Goal: Information Seeking & Learning: Learn about a topic

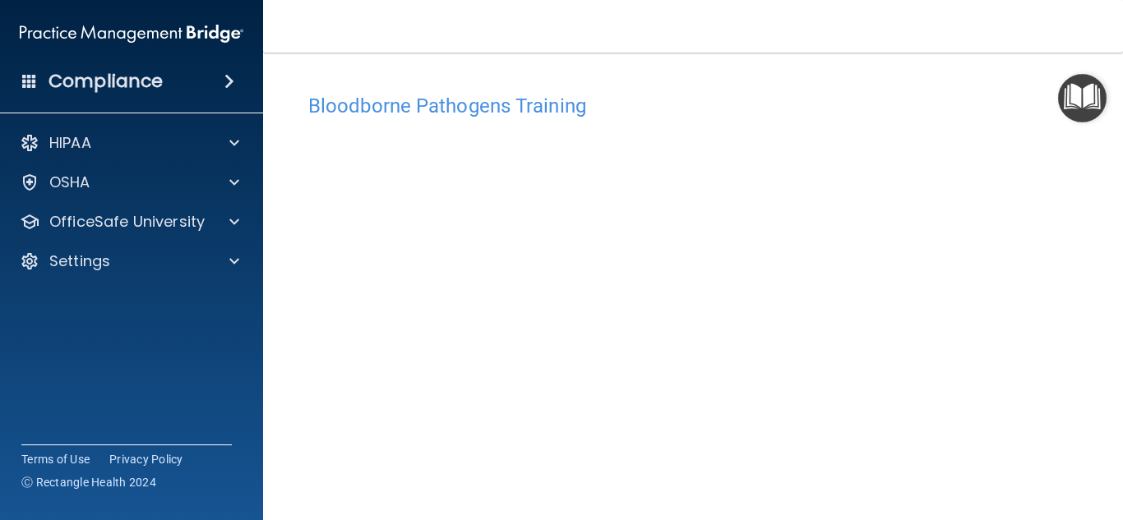
scroll to position [63, 0]
click at [1059, 115] on img "Open Resource Center" at bounding box center [1082, 98] width 49 height 49
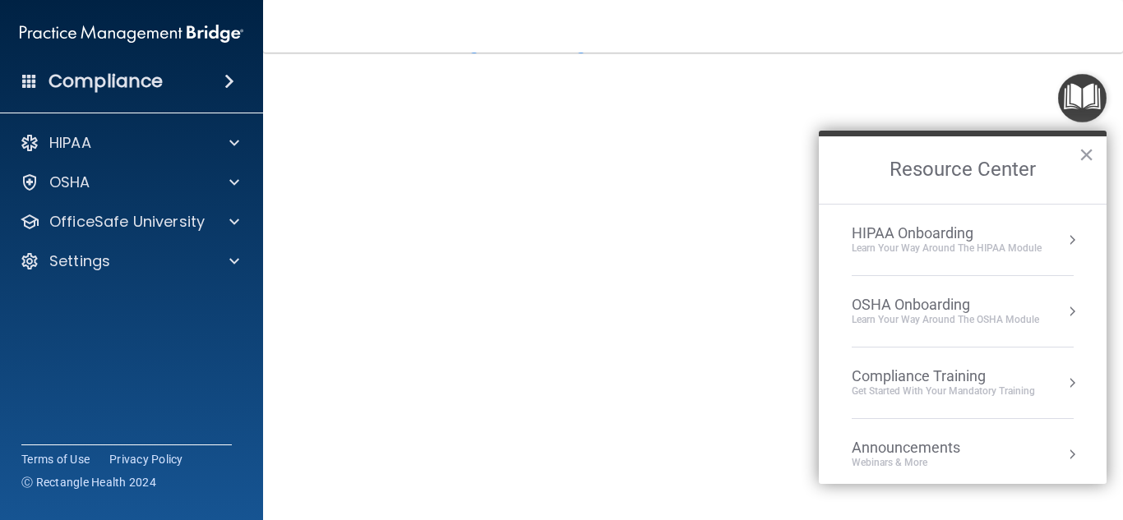
click at [1059, 115] on img "Open Resource Center" at bounding box center [1082, 98] width 49 height 49
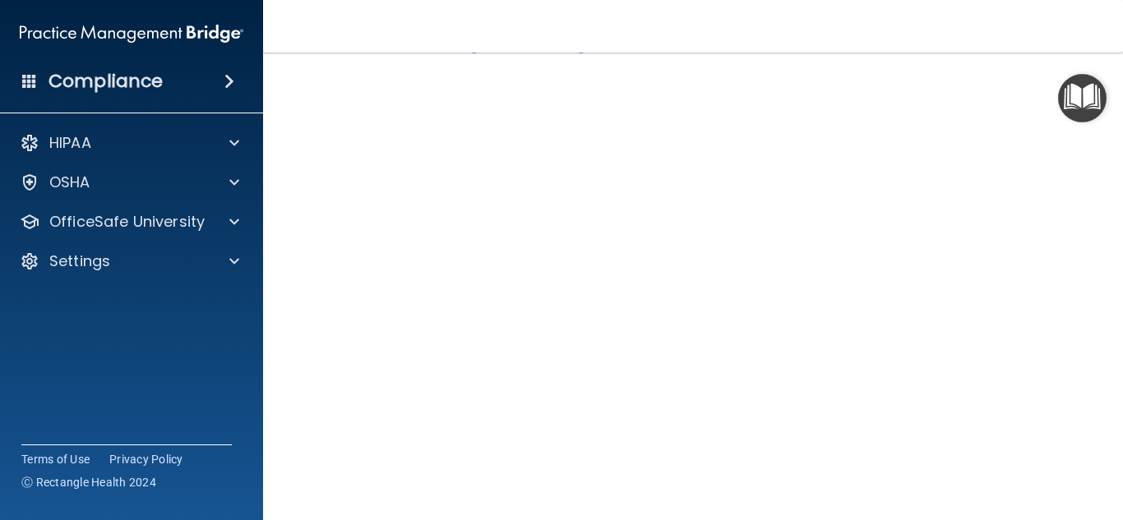
click at [1059, 112] on img "Open Resource Center" at bounding box center [1082, 98] width 49 height 49
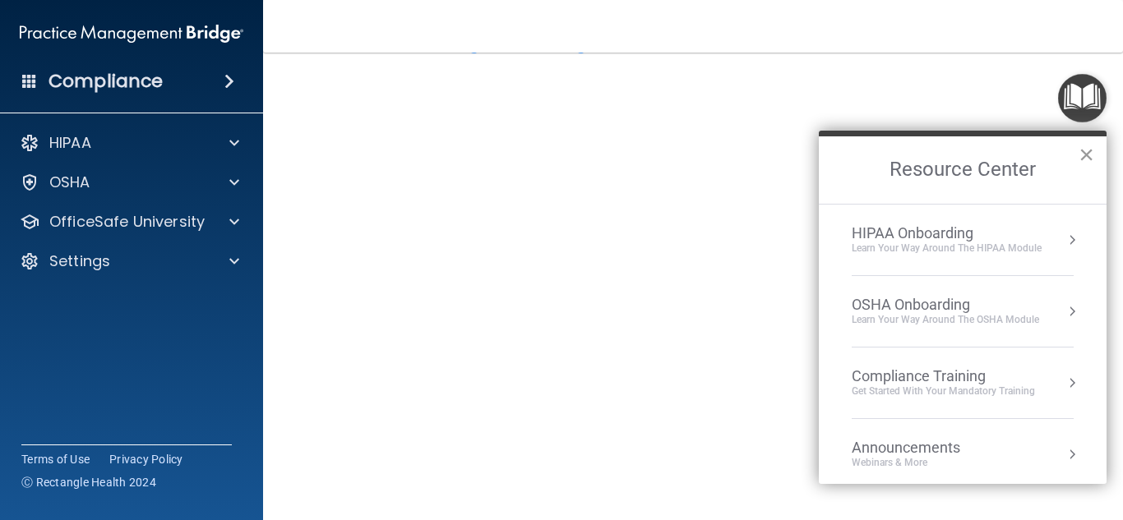
click at [1085, 155] on button "×" at bounding box center [1087, 154] width 16 height 26
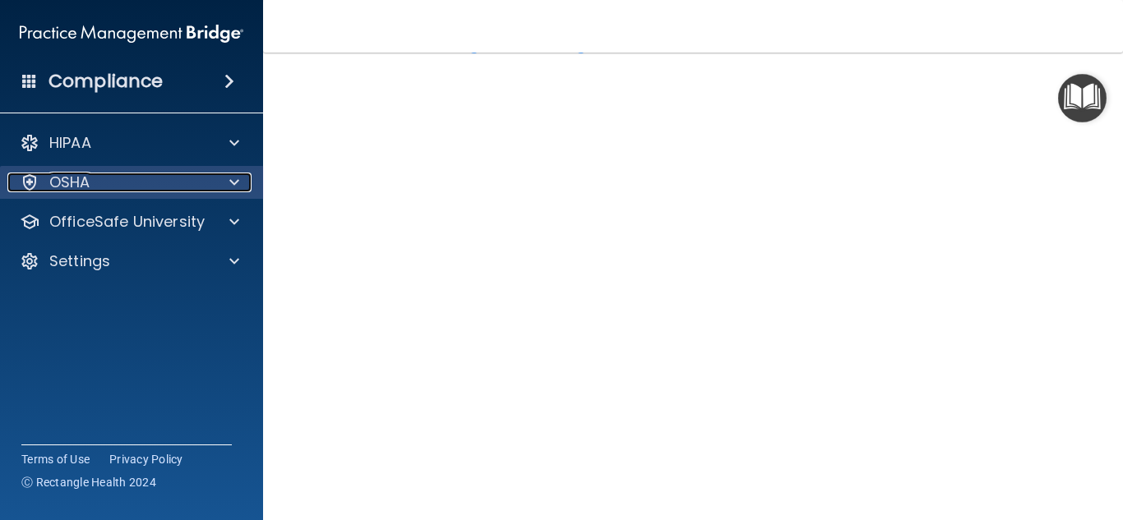
click at [238, 187] on span at bounding box center [234, 183] width 10 height 20
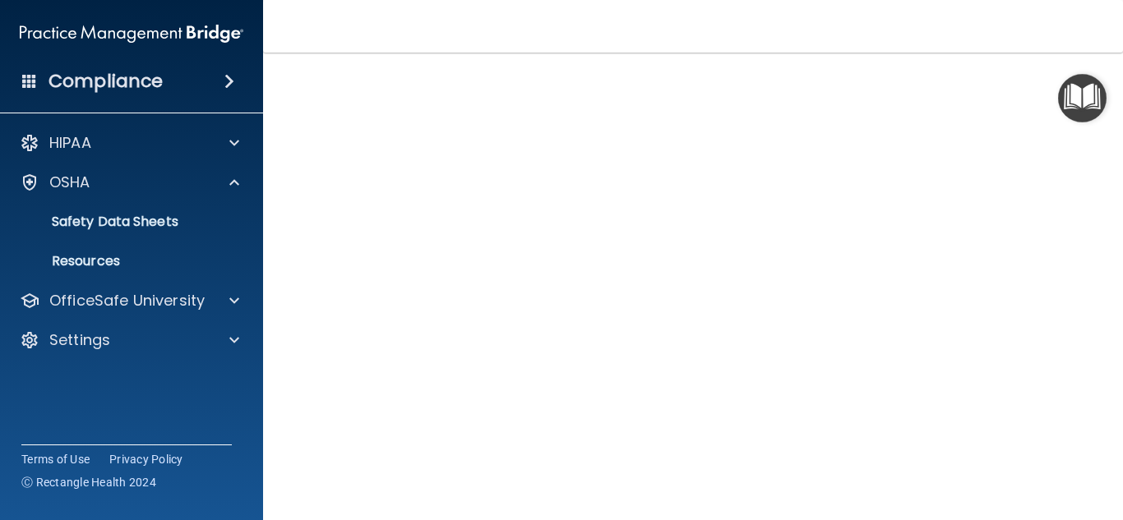
scroll to position [97, 0]
click at [1058, 83] on img "Open Resource Center" at bounding box center [1082, 98] width 49 height 49
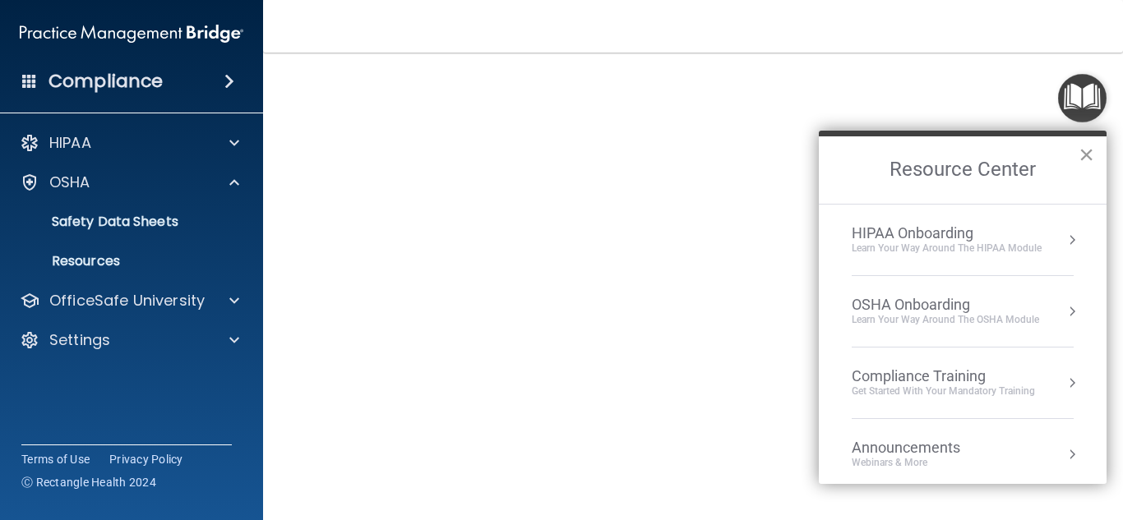
click at [1085, 159] on button "×" at bounding box center [1087, 154] width 16 height 26
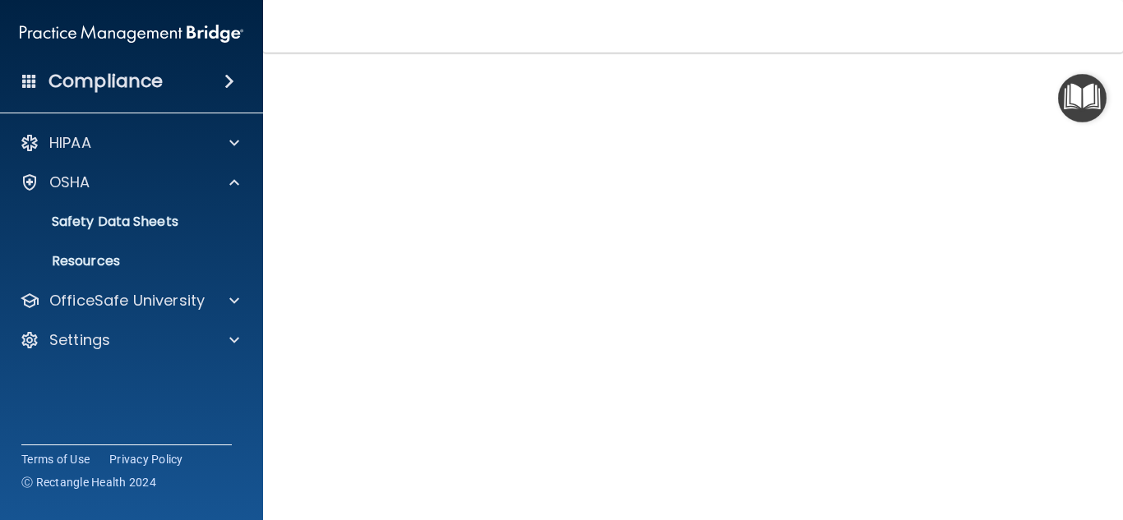
scroll to position [63, 0]
click at [1080, 108] on img "Open Resource Center" at bounding box center [1082, 98] width 49 height 49
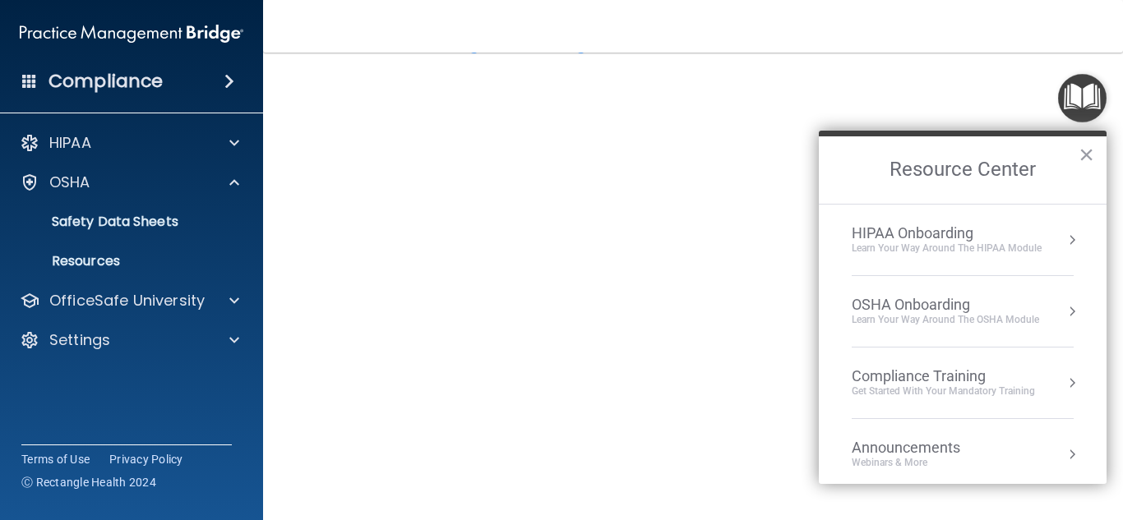
click at [910, 383] on div "Compliance Training" at bounding box center [943, 377] width 183 height 18
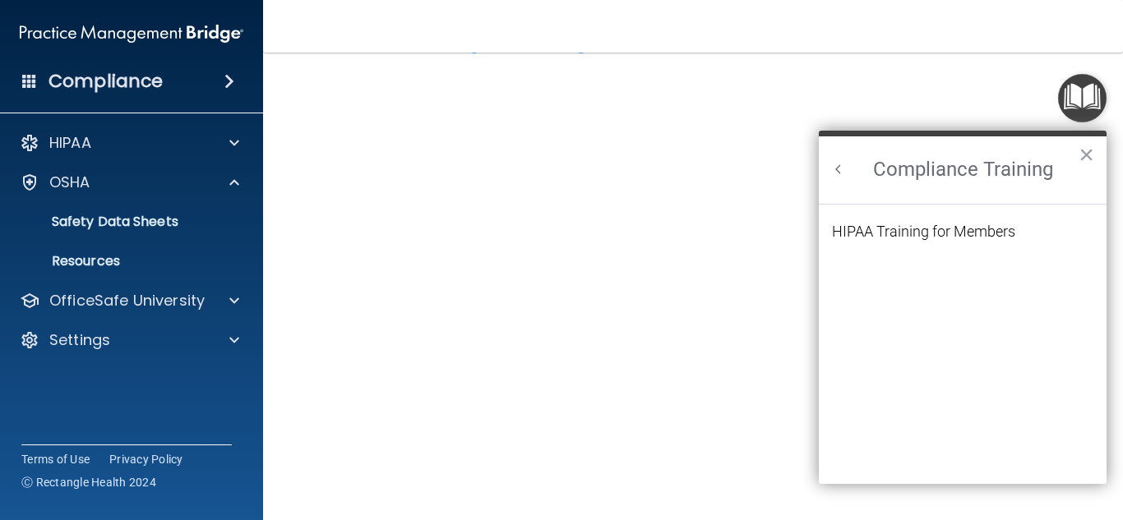
scroll to position [0, 0]
click at [899, 224] on div "HIPAA Training for Members" at bounding box center [923, 231] width 183 height 15
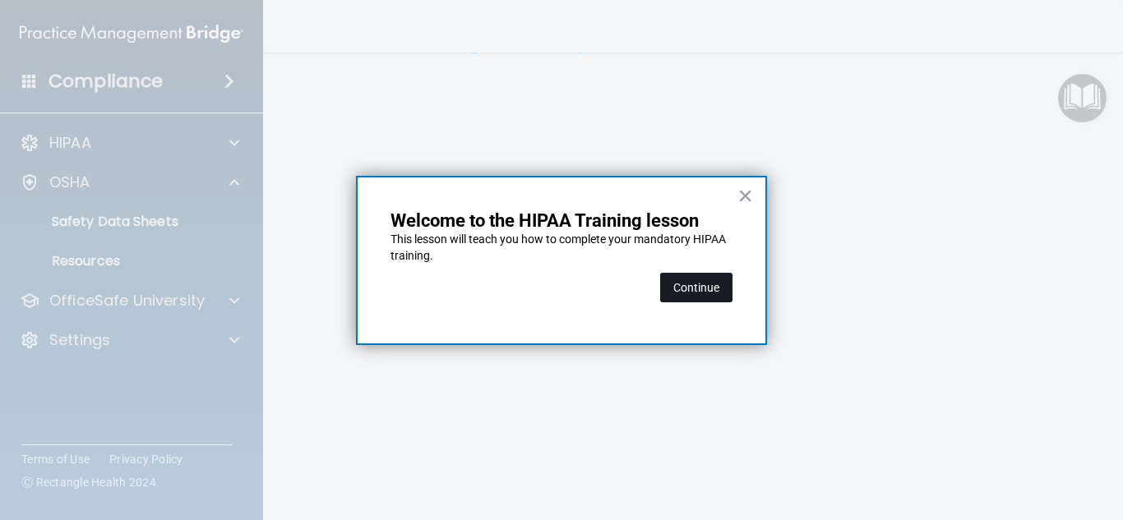
click at [725, 299] on button "Continue" at bounding box center [696, 288] width 72 height 30
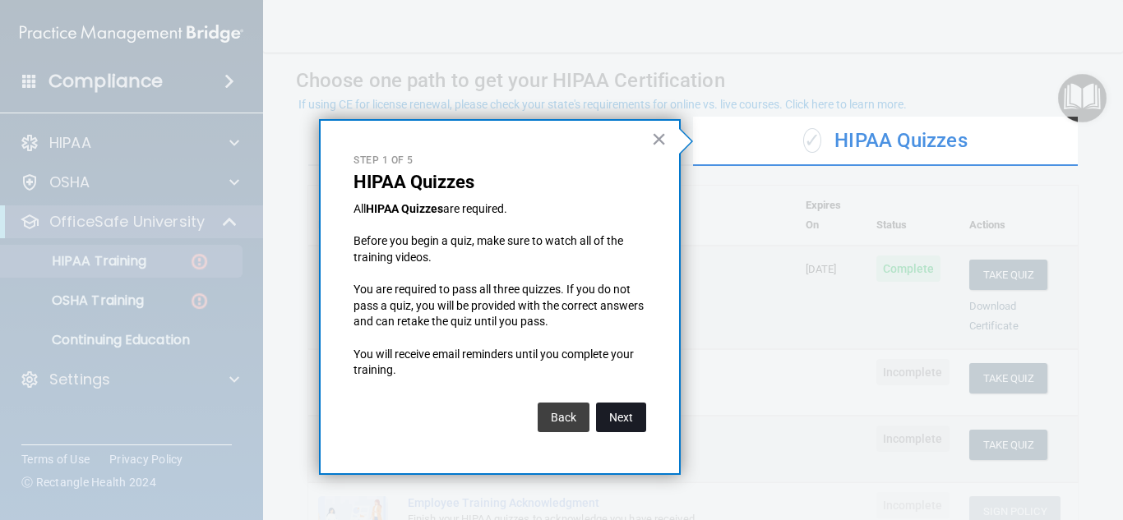
click at [614, 423] on button "Next" at bounding box center [621, 418] width 50 height 30
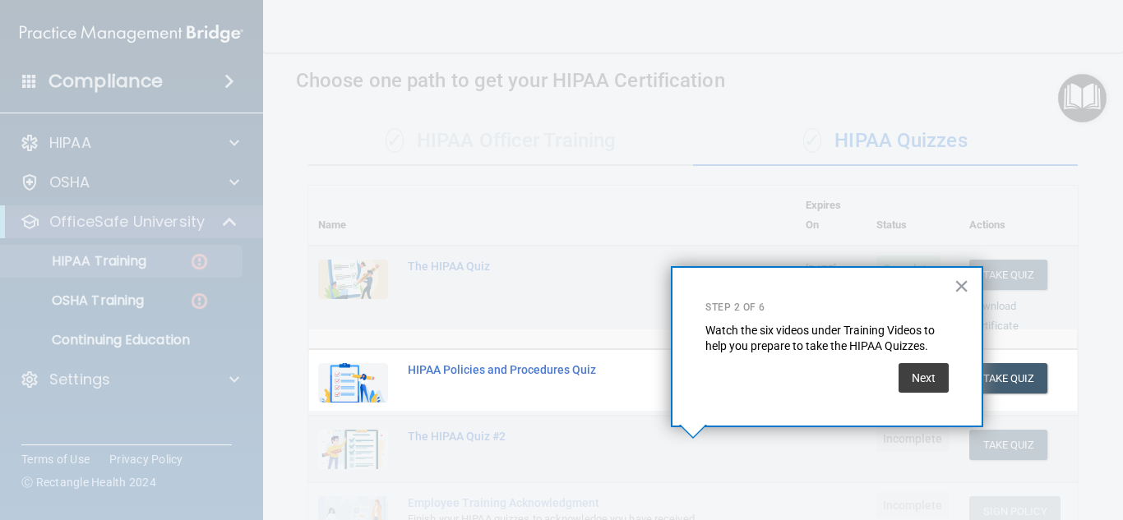
scroll to position [266, 0]
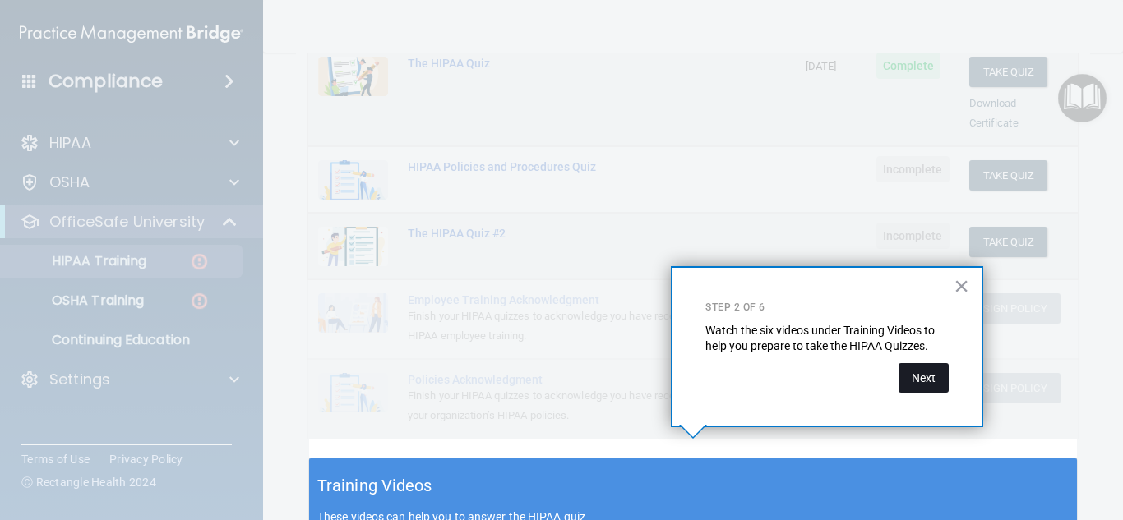
click at [946, 389] on button "Next" at bounding box center [924, 378] width 50 height 30
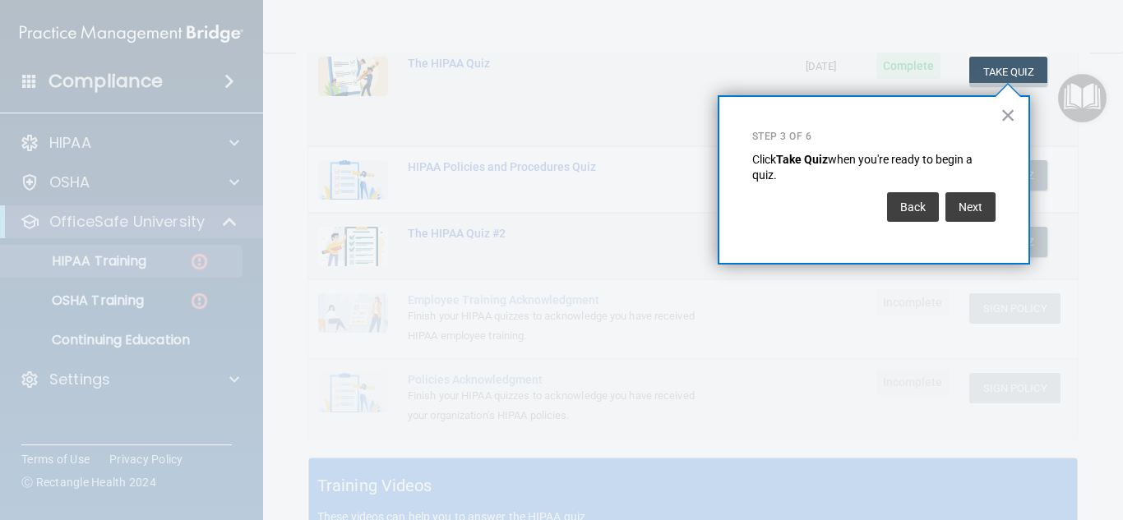
scroll to position [251, 0]
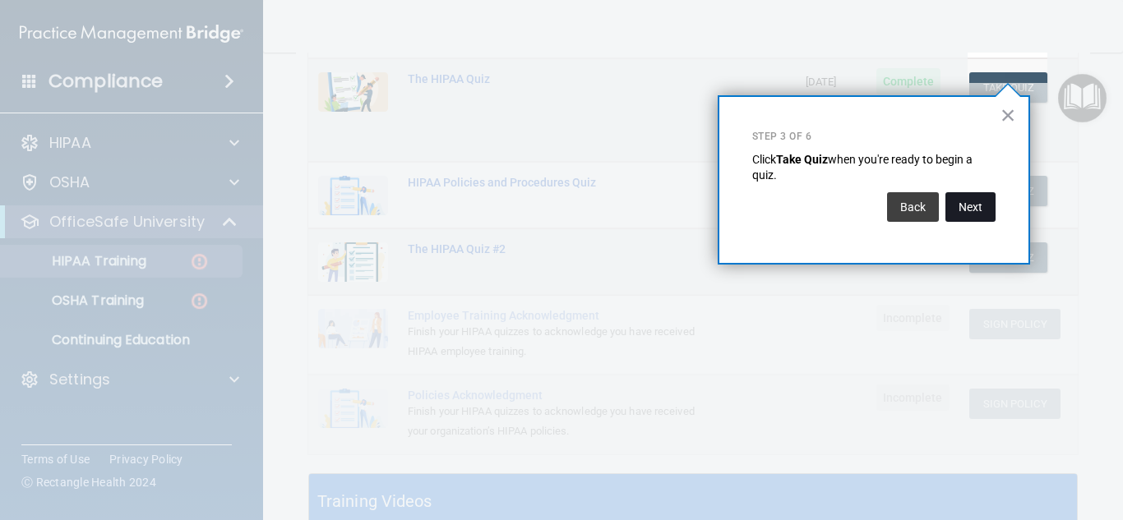
click at [963, 213] on button "Next" at bounding box center [971, 207] width 50 height 30
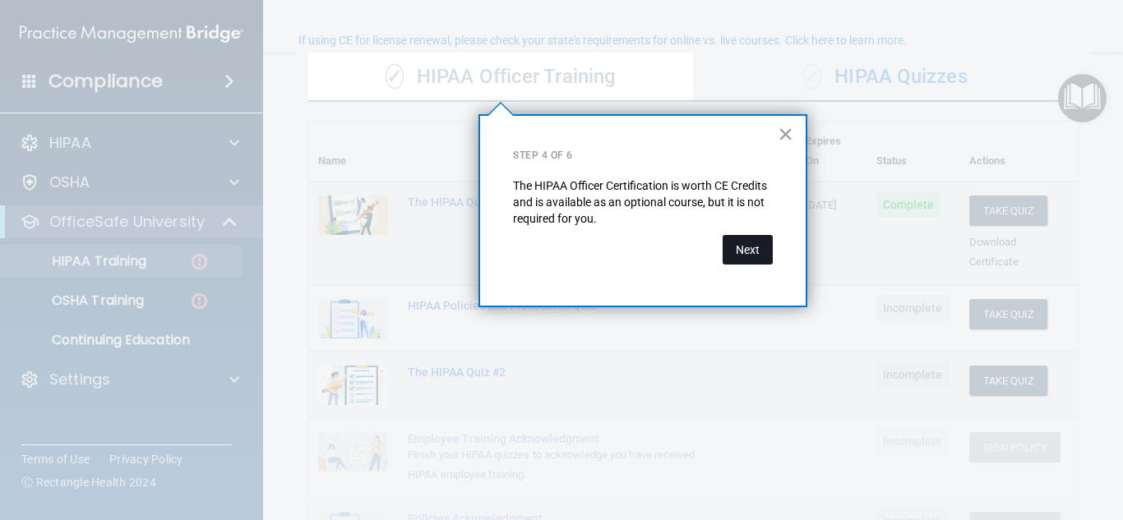
click at [765, 261] on button "Next" at bounding box center [748, 250] width 50 height 30
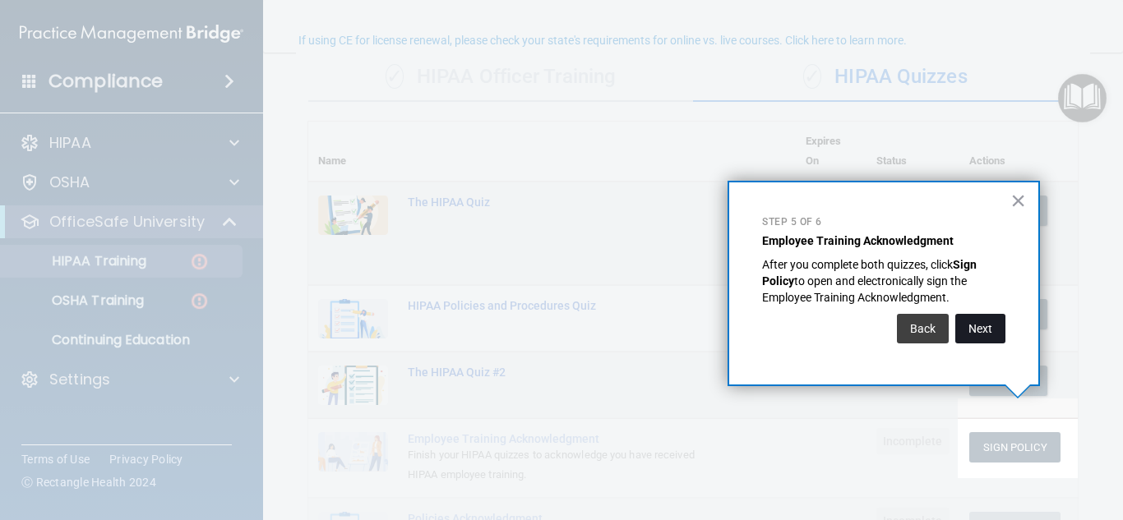
click at [981, 330] on button "Next" at bounding box center [980, 329] width 50 height 30
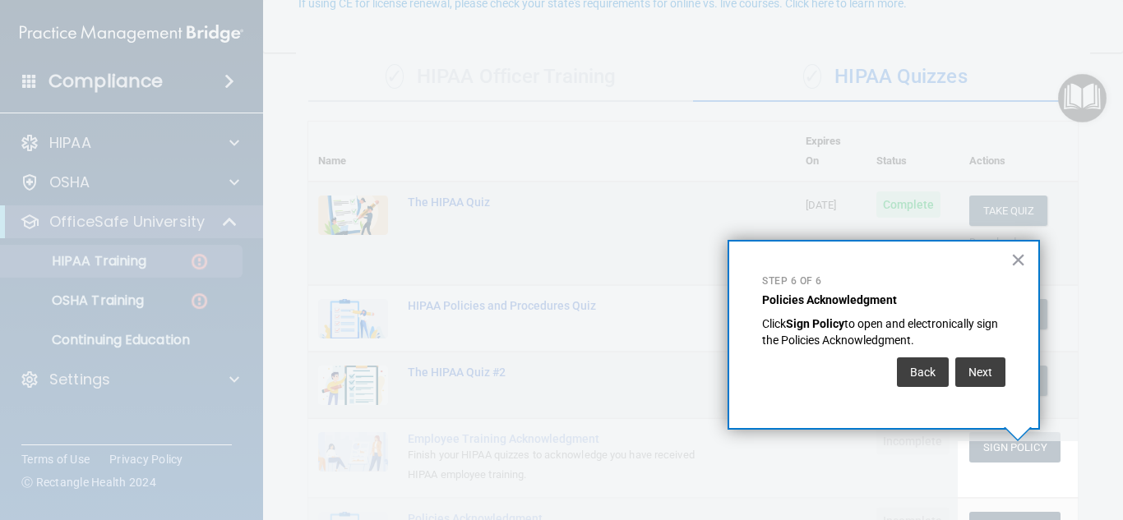
scroll to position [164, 0]
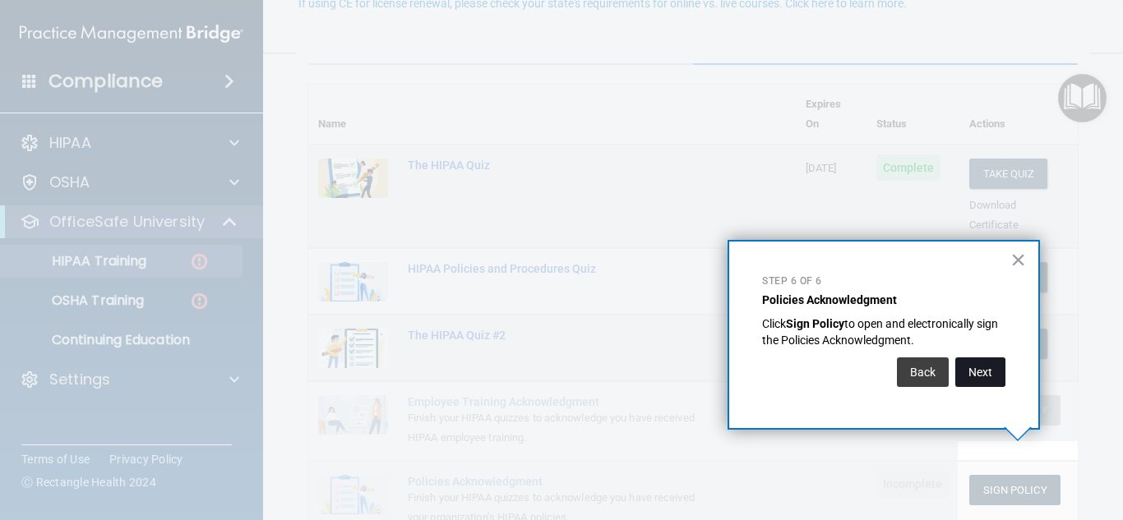
click at [981, 367] on button "Next" at bounding box center [980, 373] width 50 height 30
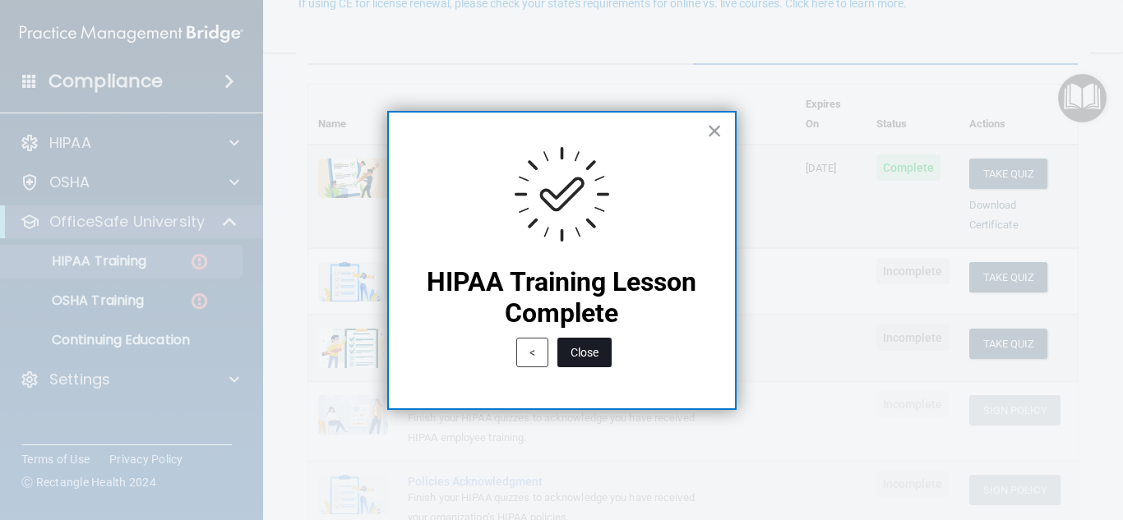
click at [603, 352] on button "Close" at bounding box center [584, 353] width 54 height 30
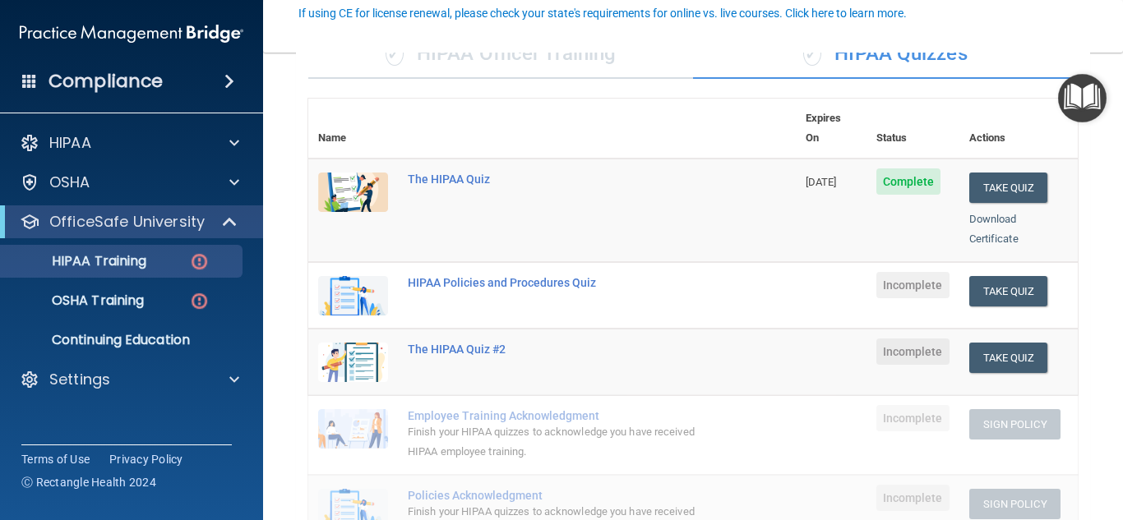
scroll to position [149, 0]
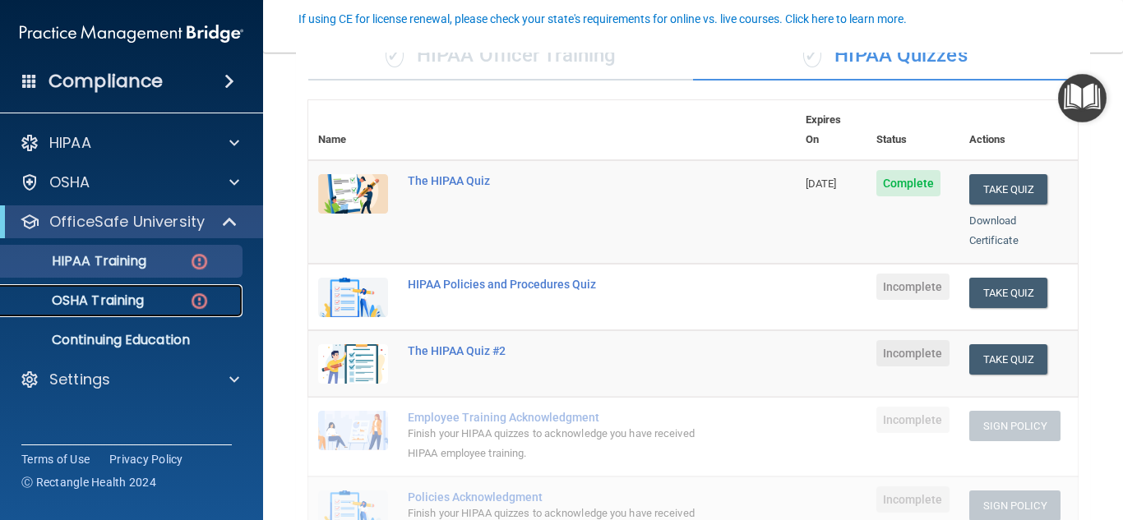
click at [195, 296] on img at bounding box center [199, 301] width 21 height 21
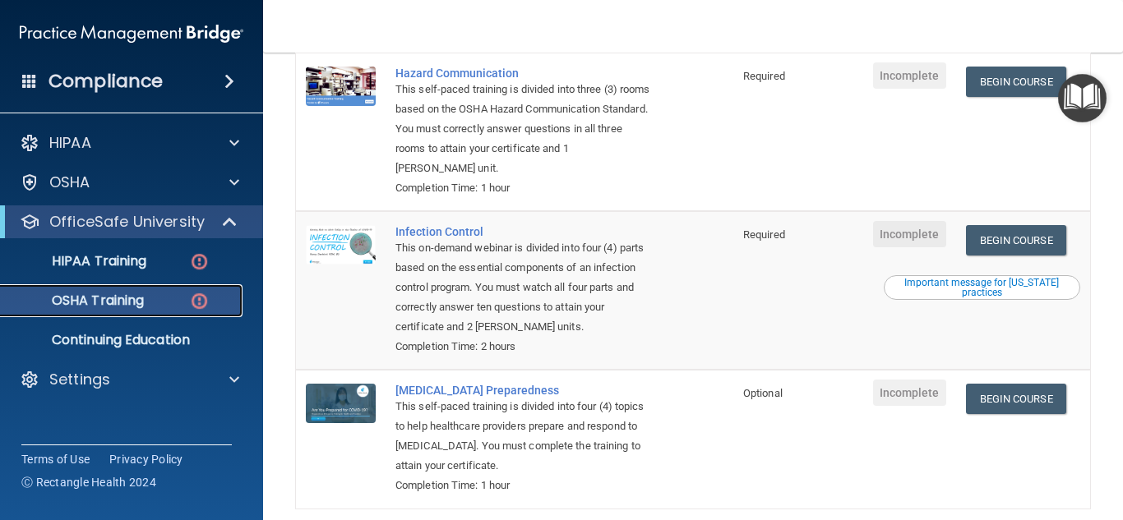
scroll to position [409, 0]
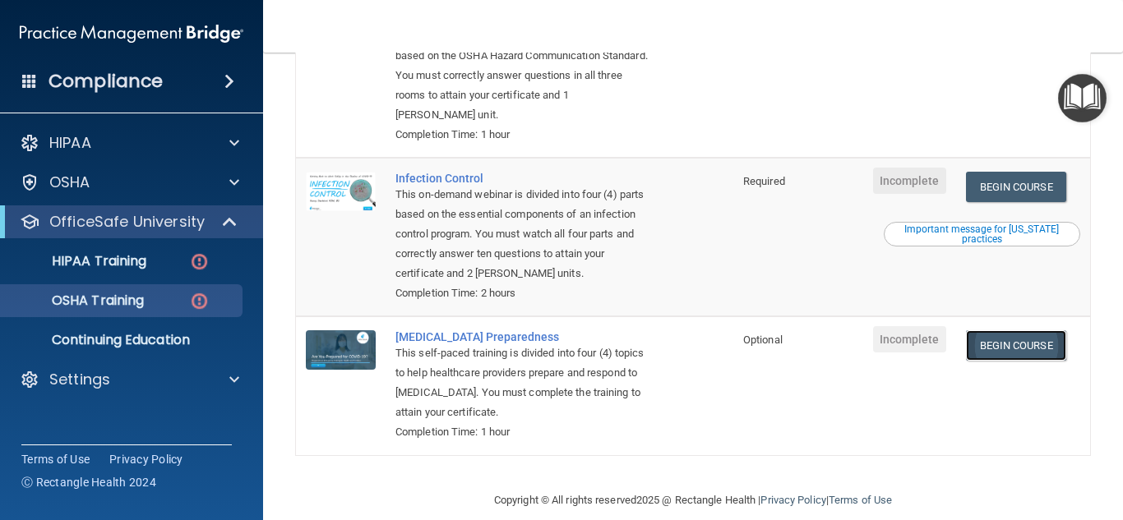
click at [1041, 331] on link "Begin Course" at bounding box center [1016, 346] width 100 height 30
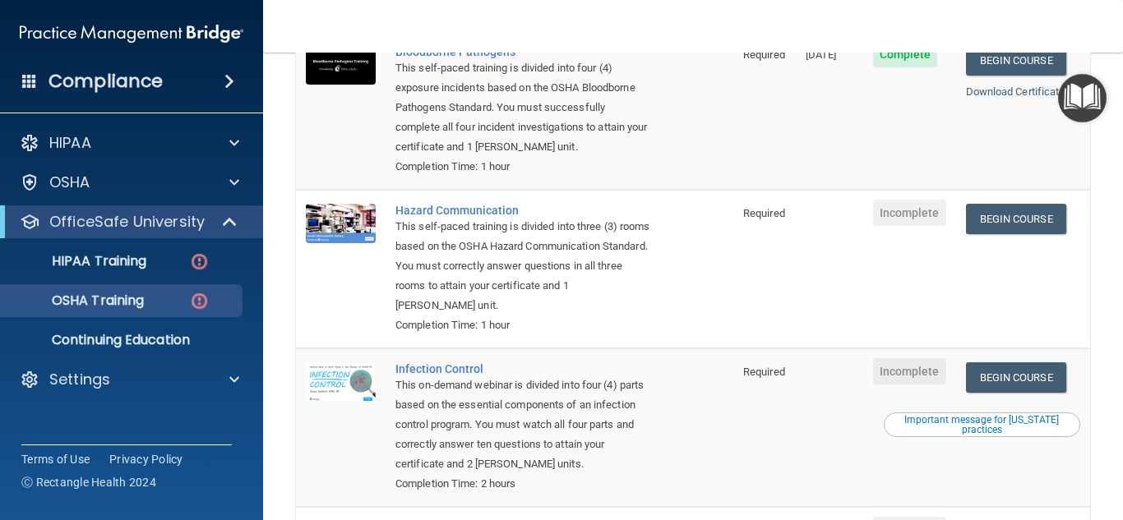
scroll to position [257, 0]
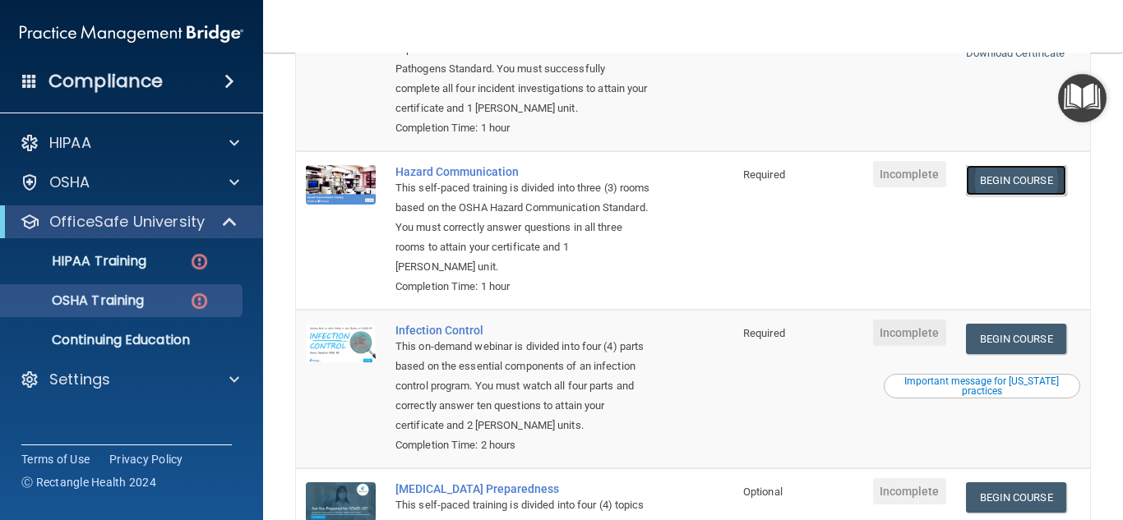
click at [1034, 165] on link "Begin Course" at bounding box center [1016, 180] width 100 height 30
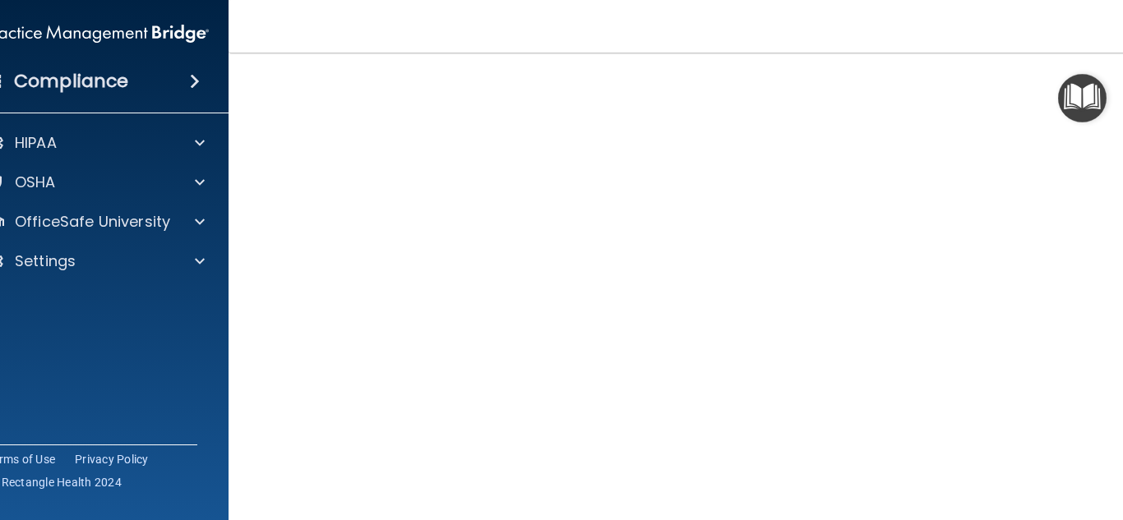
scroll to position [98, 0]
